Goal: Entertainment & Leisure: Consume media (video, audio)

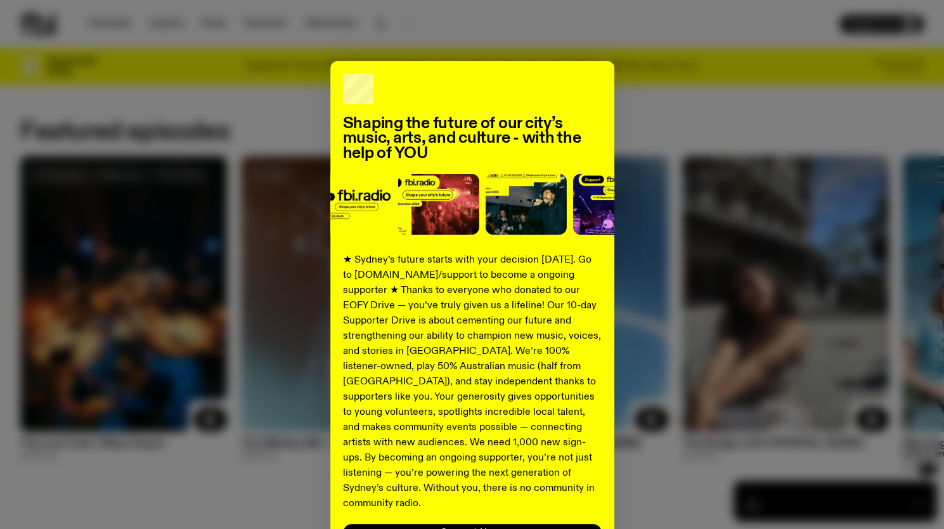
click at [859, 167] on div "Shaping the future of our city’s music, arts, and culture - with the help of YO…" at bounding box center [472, 321] width 904 height 521
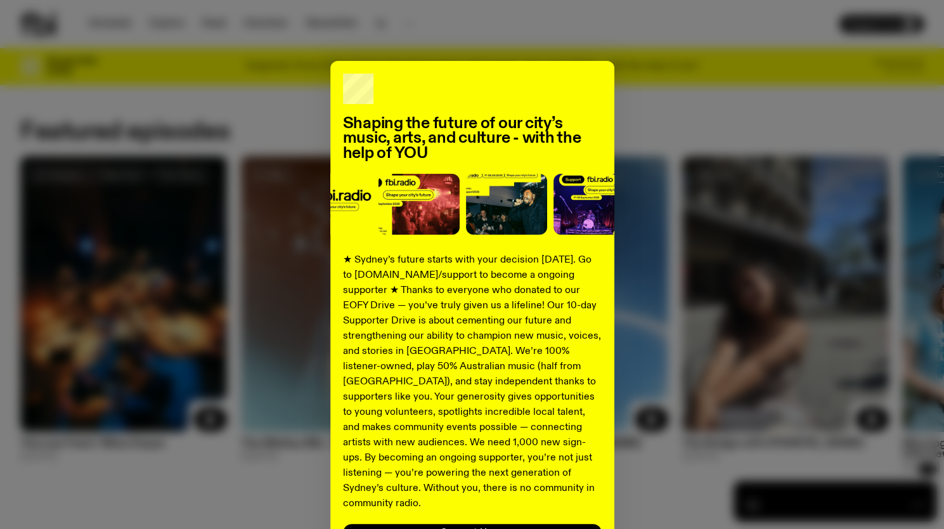
scroll to position [98, 0]
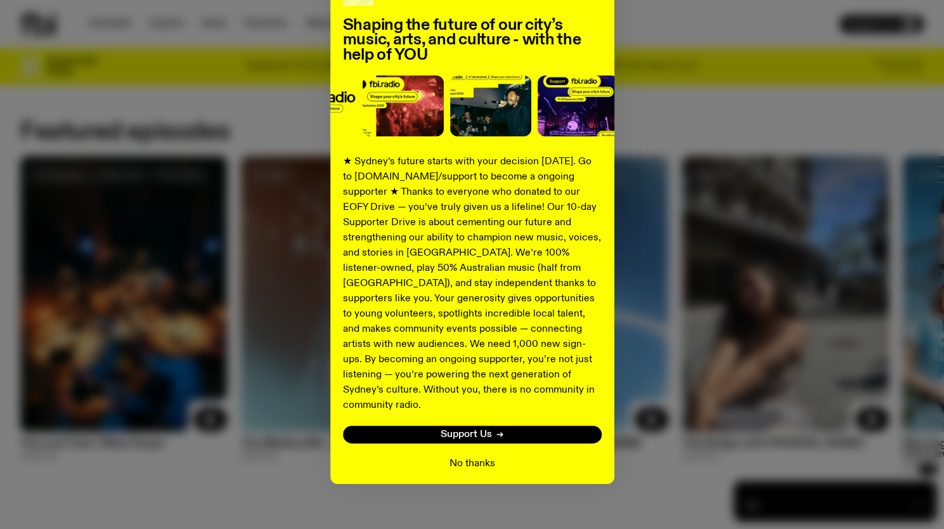
click at [478, 456] on button "No thanks" at bounding box center [473, 463] width 46 height 15
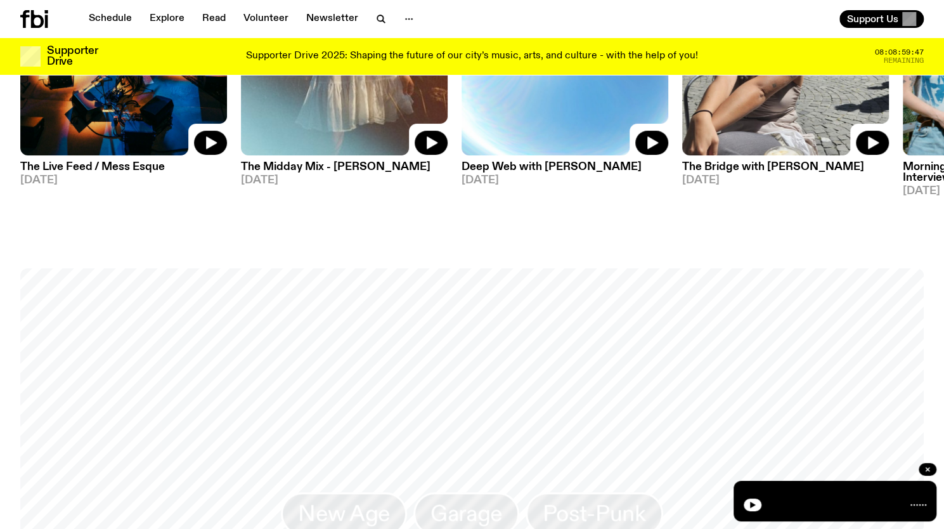
scroll to position [0, 0]
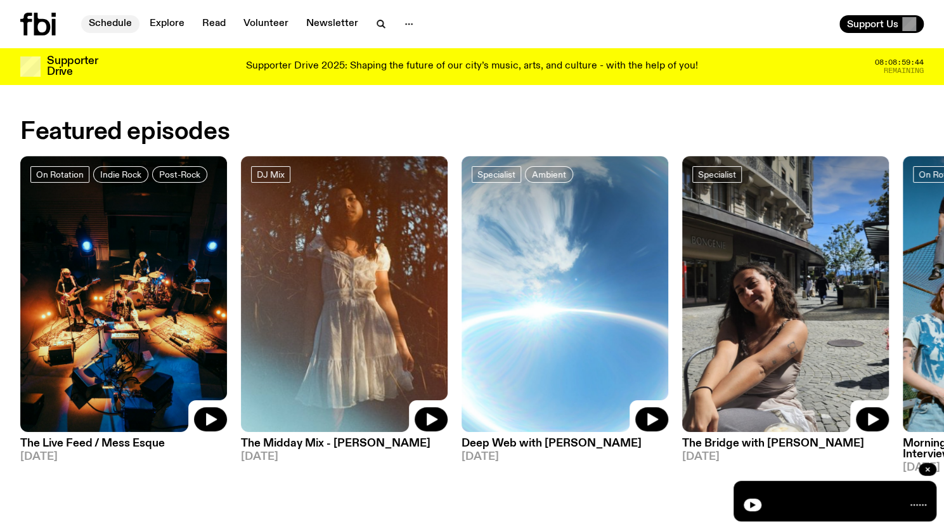
click at [105, 27] on link "Schedule" at bounding box center [110, 24] width 58 height 18
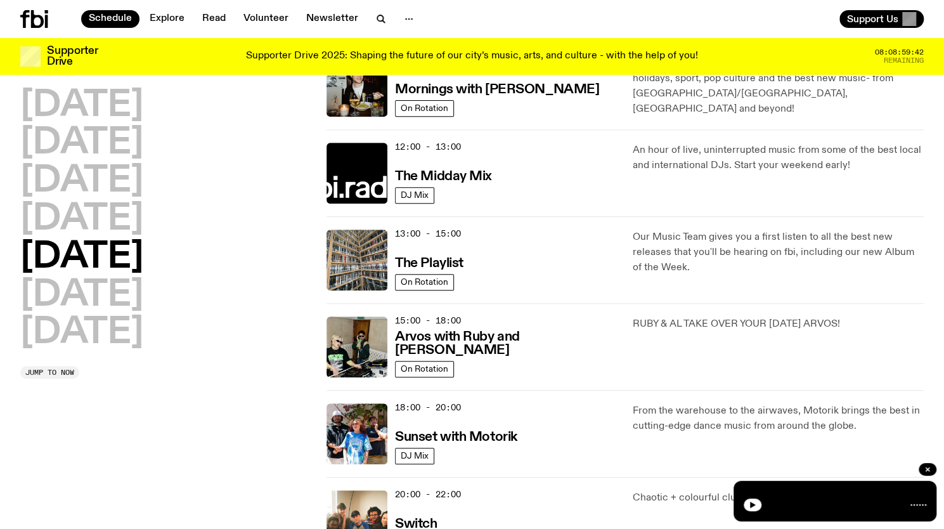
scroll to position [256, 0]
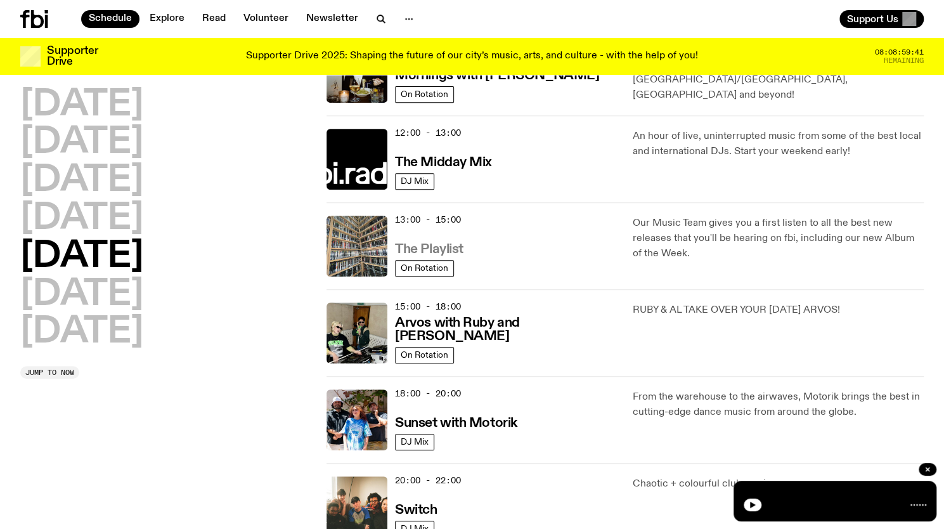
click at [450, 249] on h3 "The Playlist" at bounding box center [429, 249] width 68 height 13
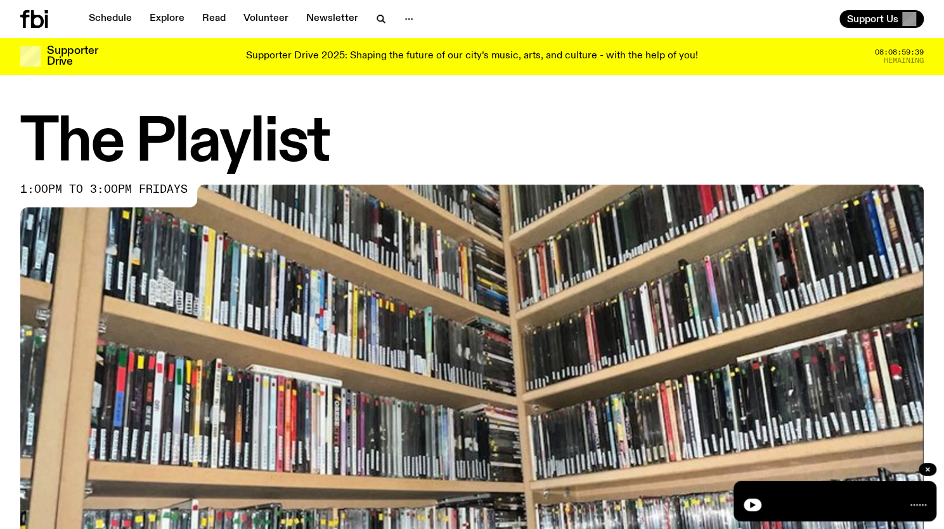
scroll to position [446, 0]
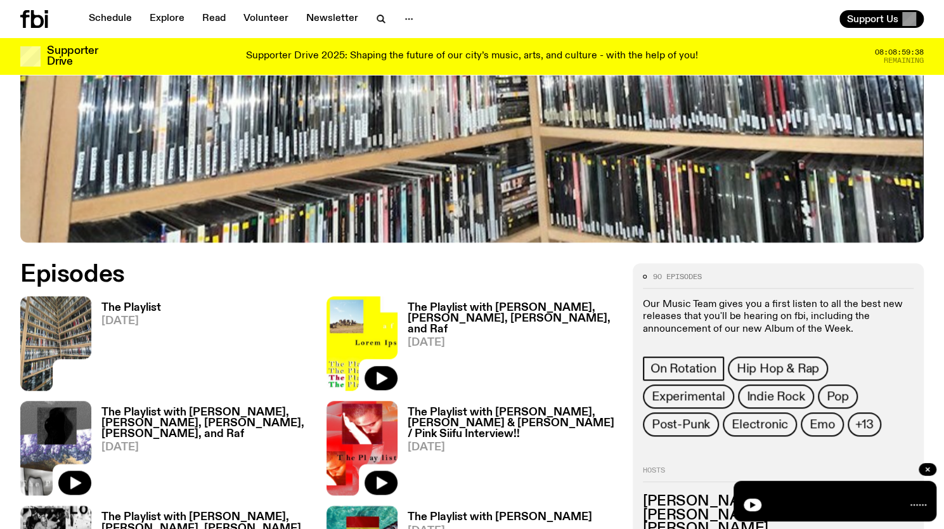
click at [138, 304] on h3 "The Playlist" at bounding box center [131, 308] width 60 height 11
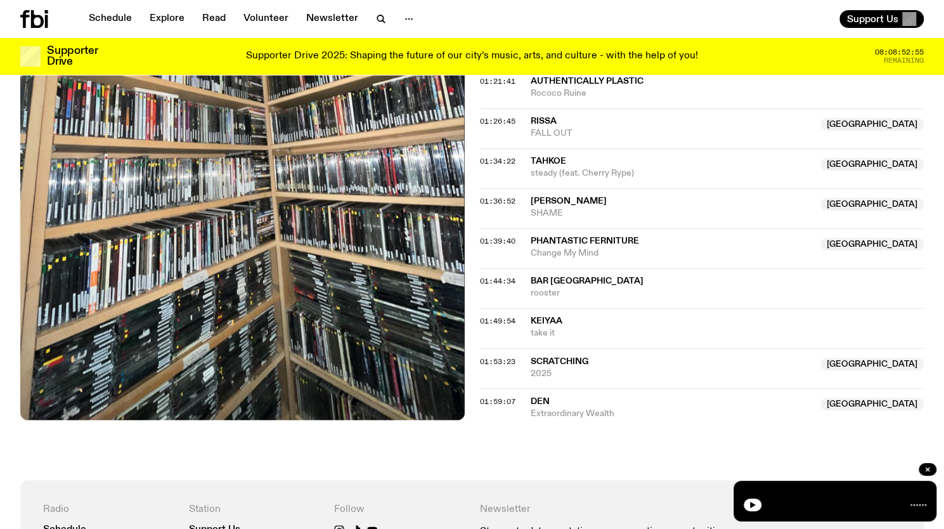
scroll to position [1087, 0]
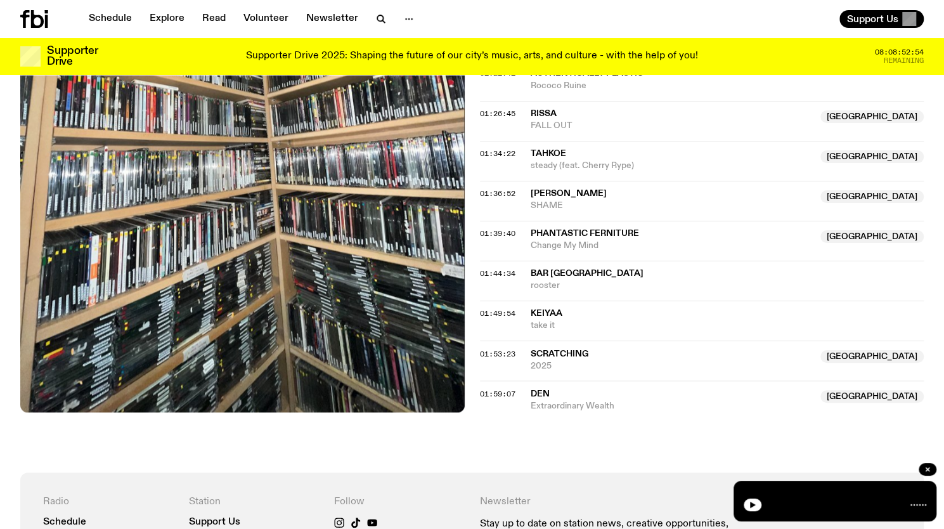
click at [703, 312] on span "keiyaA" at bounding box center [728, 314] width 394 height 12
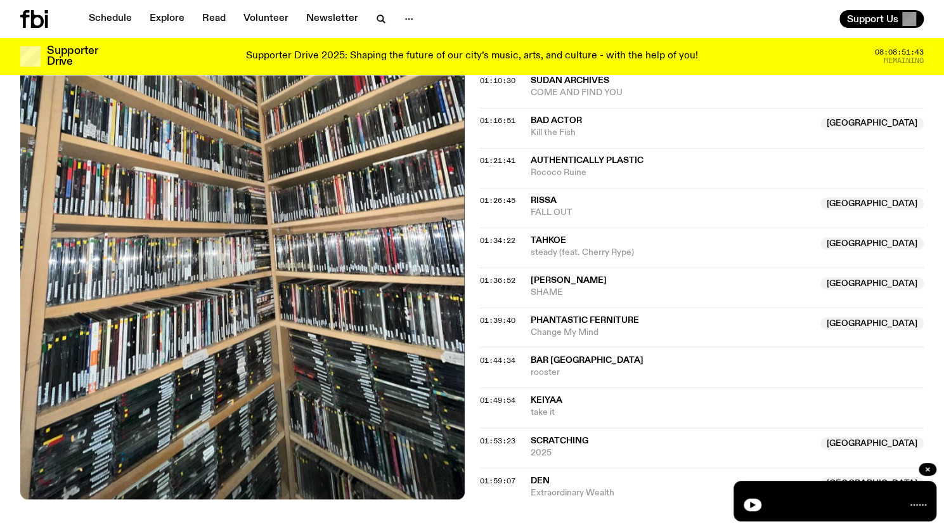
scroll to position [1026, 0]
